Goal: Find specific page/section: Find specific page/section

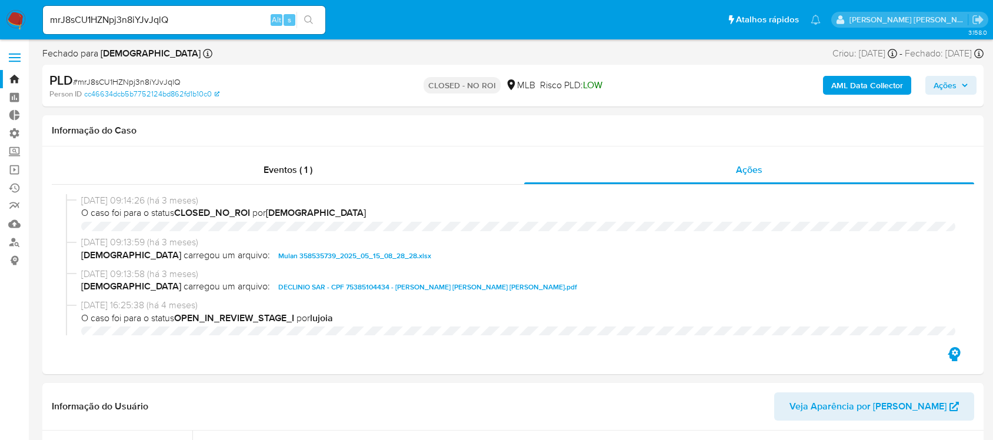
select select "10"
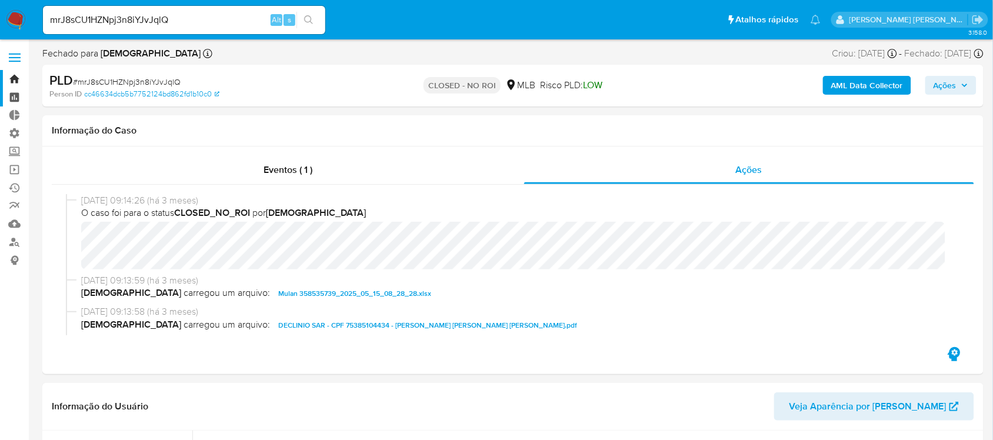
scroll to position [553, 0]
click at [16, 84] on link "Bandeja" at bounding box center [70, 79] width 140 height 18
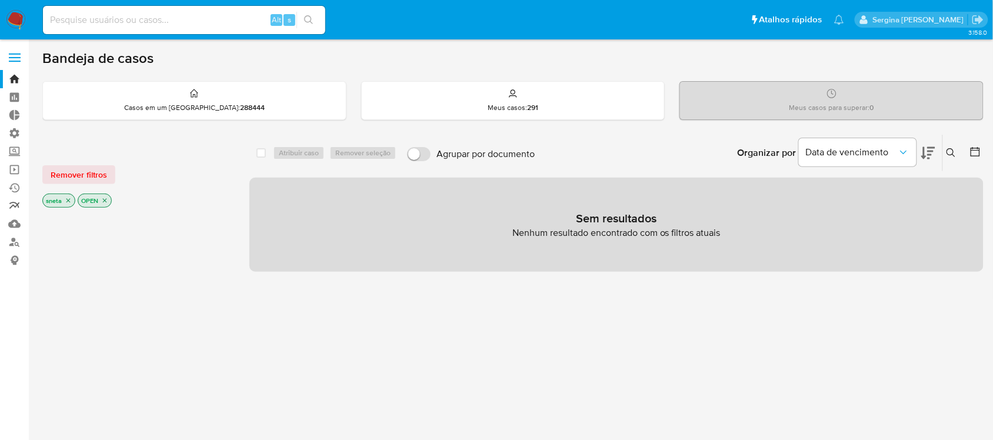
click at [19, 200] on link "relatórios" at bounding box center [70, 206] width 140 height 18
